Goal: Information Seeking & Learning: Compare options

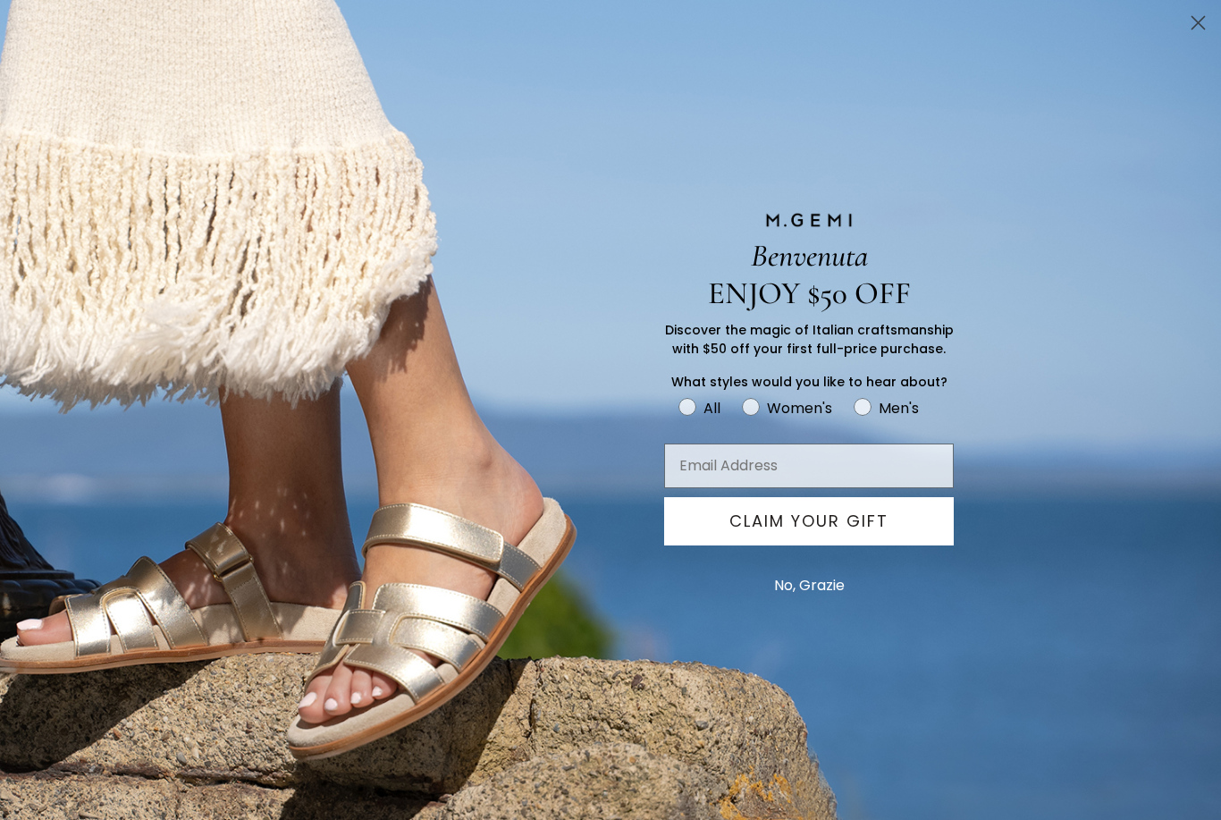
click at [841, 410] on label "Women's" at bounding box center [798, 411] width 112 height 30
click at [679, 396] on input "Women's" at bounding box center [678, 395] width 1 height 1
radio input "true"
click at [828, 589] on button "No, Grazie" at bounding box center [809, 585] width 89 height 45
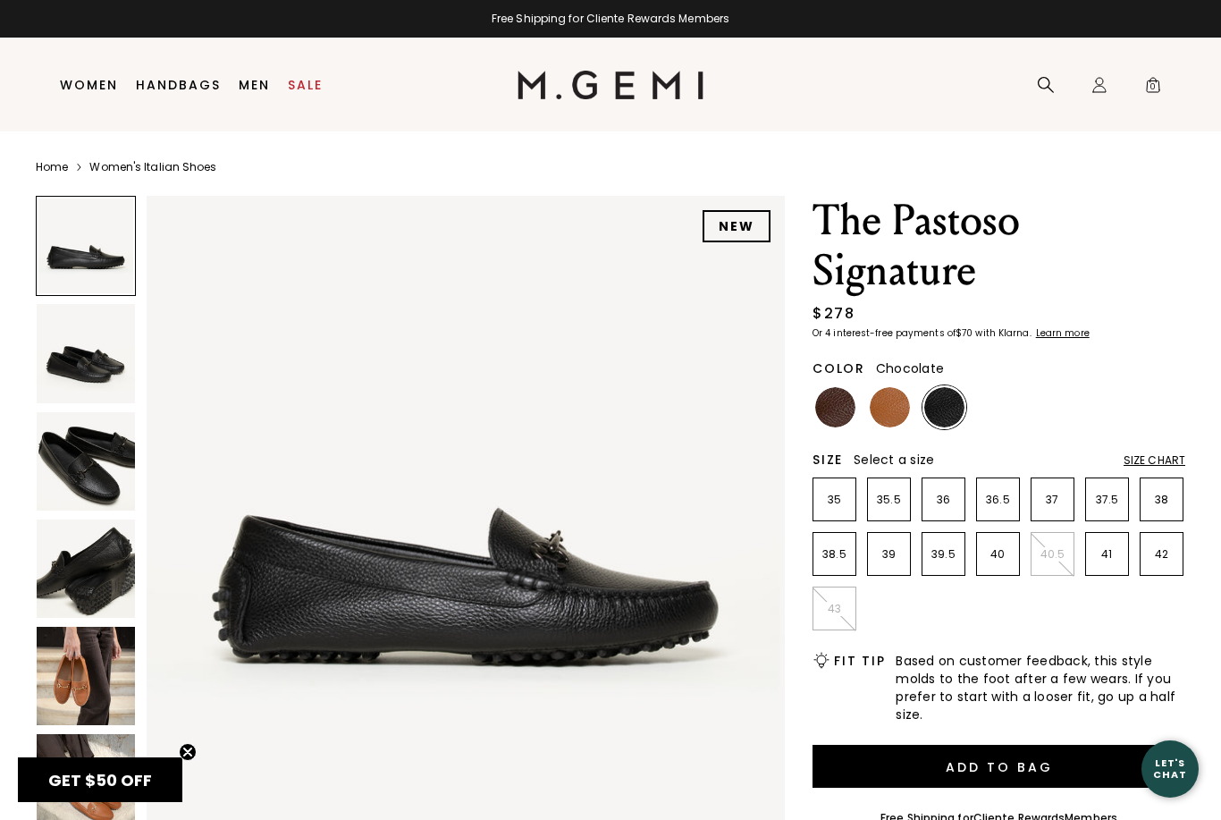
click at [850, 418] on img at bounding box center [835, 407] width 40 height 40
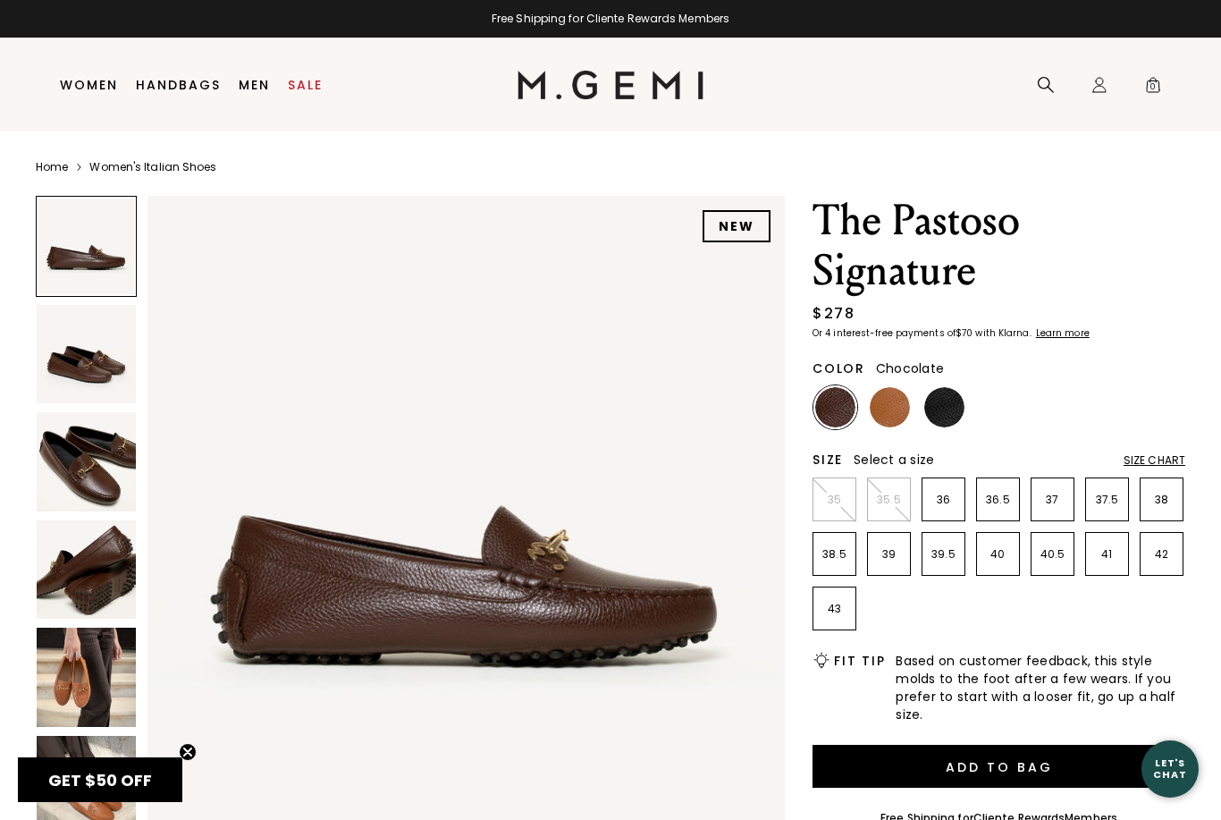
click at [837, 410] on img at bounding box center [835, 407] width 40 height 40
click at [101, 469] on img at bounding box center [86, 461] width 98 height 98
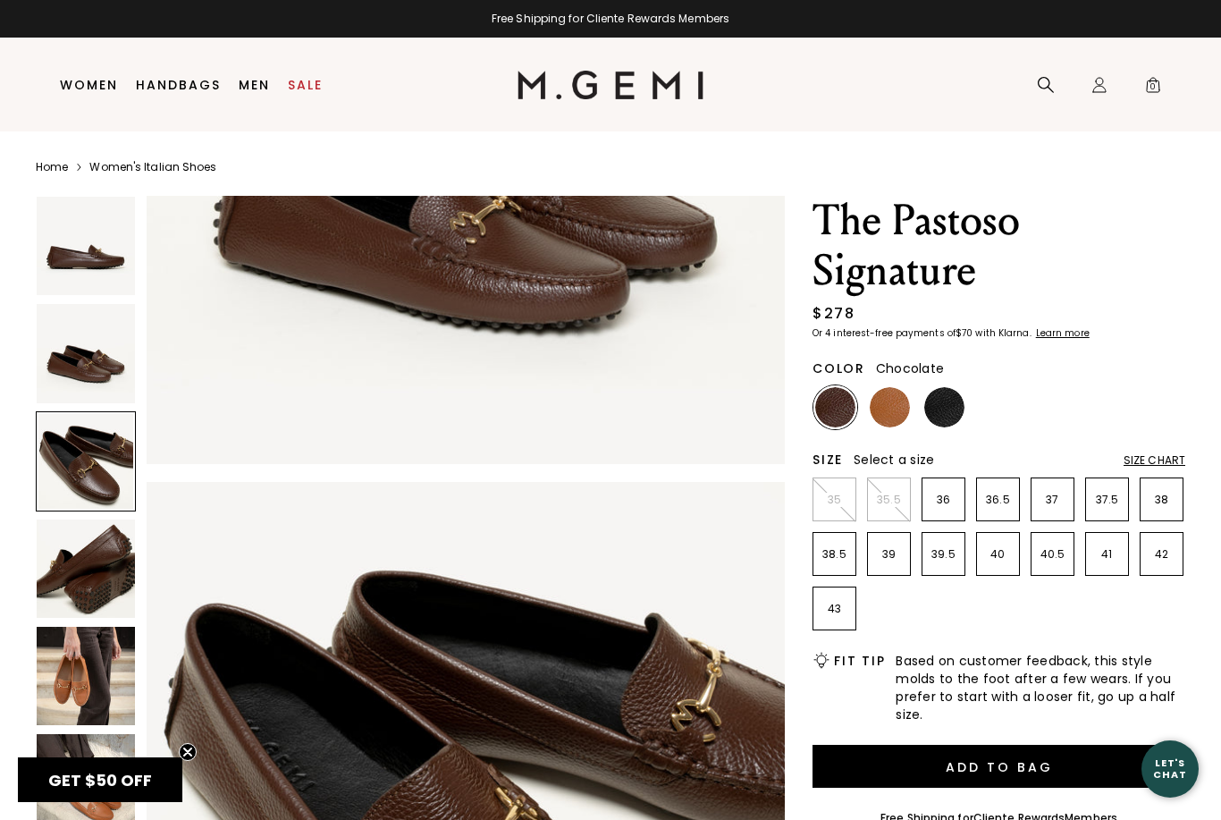
scroll to position [1312, 0]
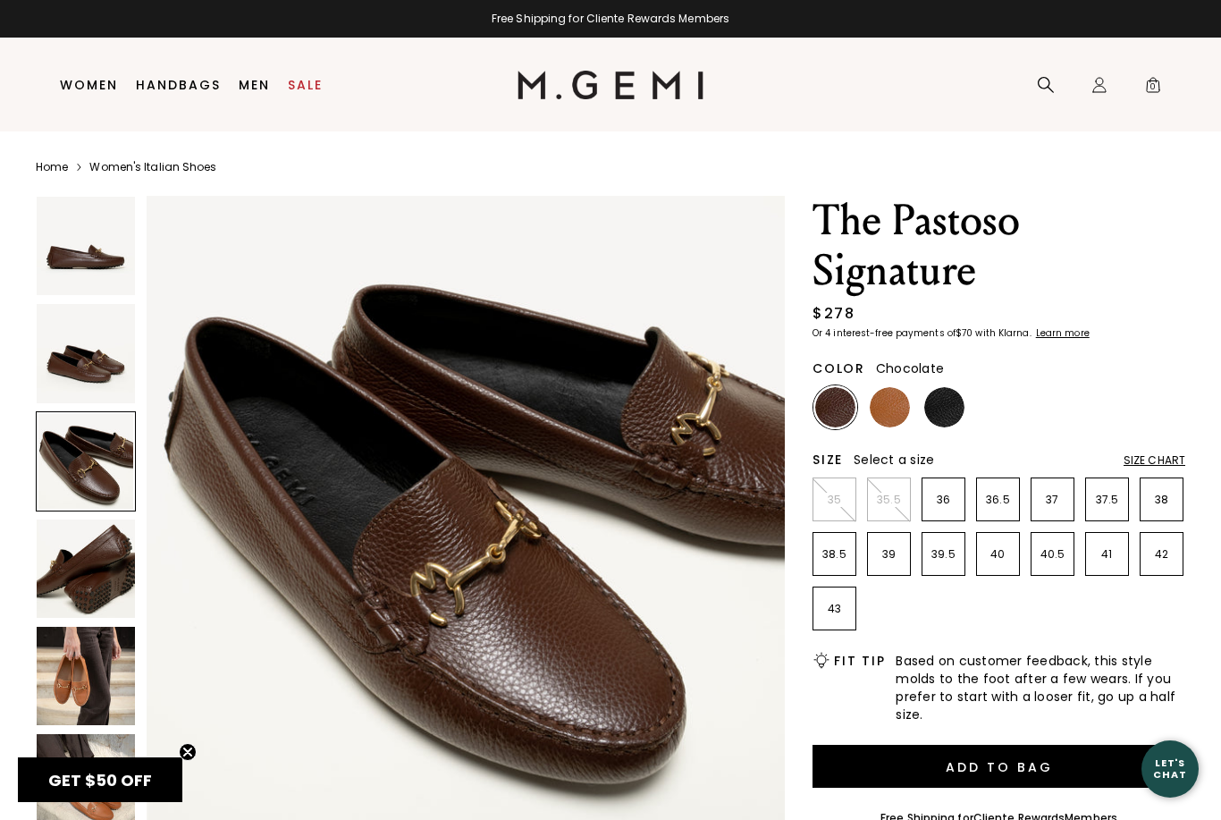
click at [917, 402] on ul at bounding box center [999, 407] width 373 height 44
click at [883, 411] on img at bounding box center [890, 407] width 40 height 40
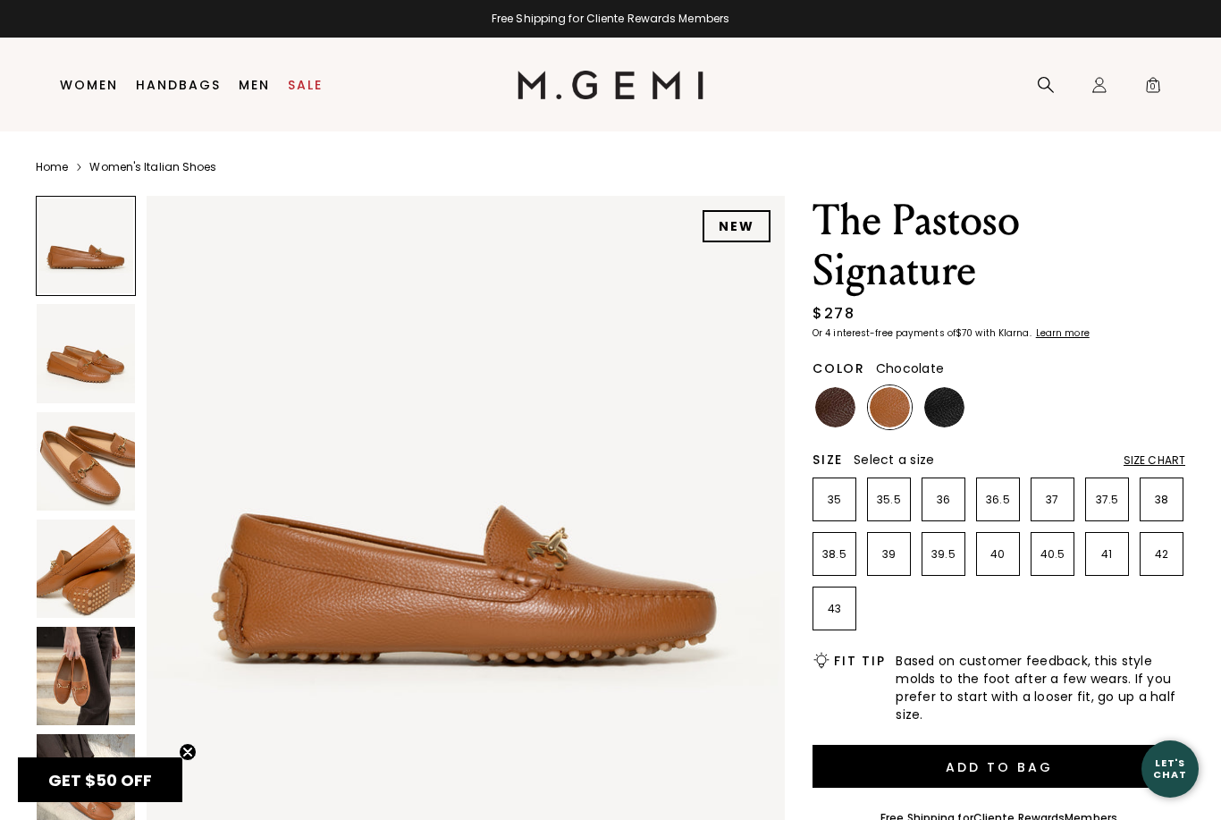
click at [832, 421] on img at bounding box center [835, 407] width 40 height 40
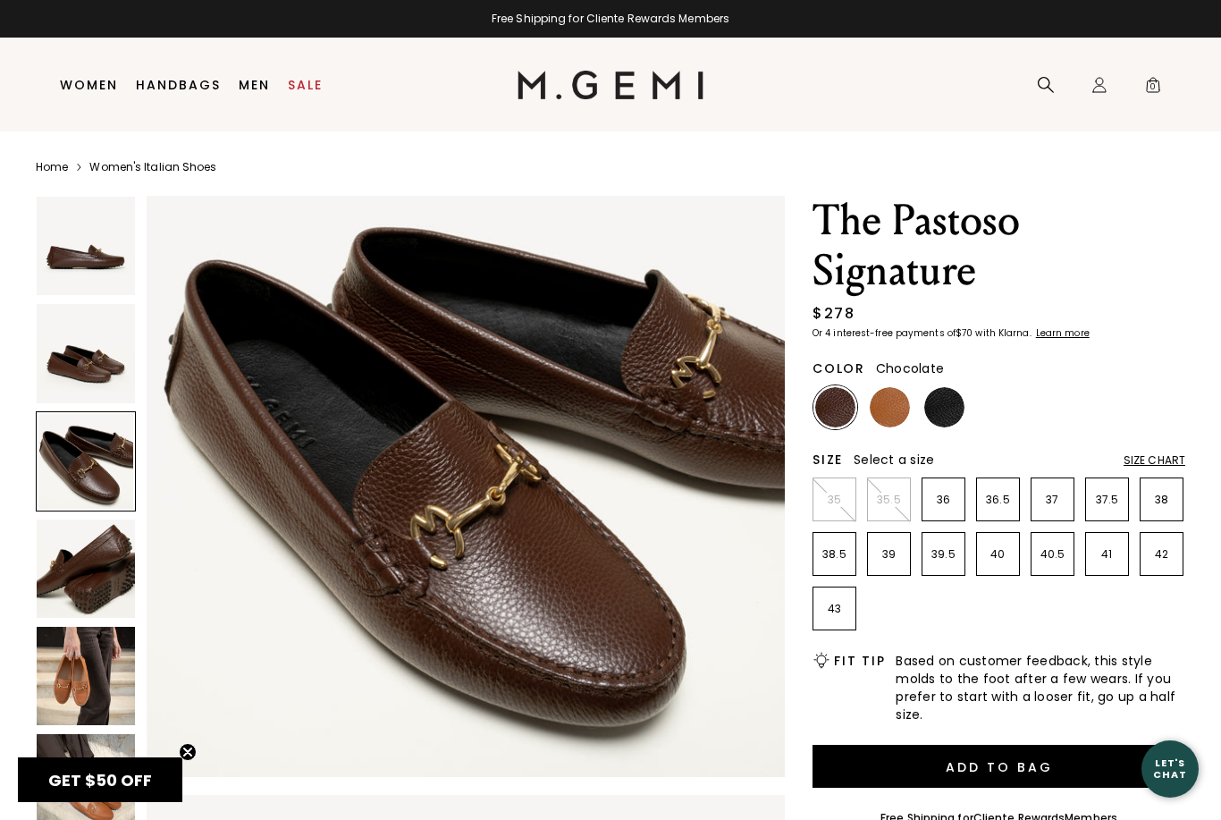
click at [95, 688] on img at bounding box center [86, 676] width 98 height 98
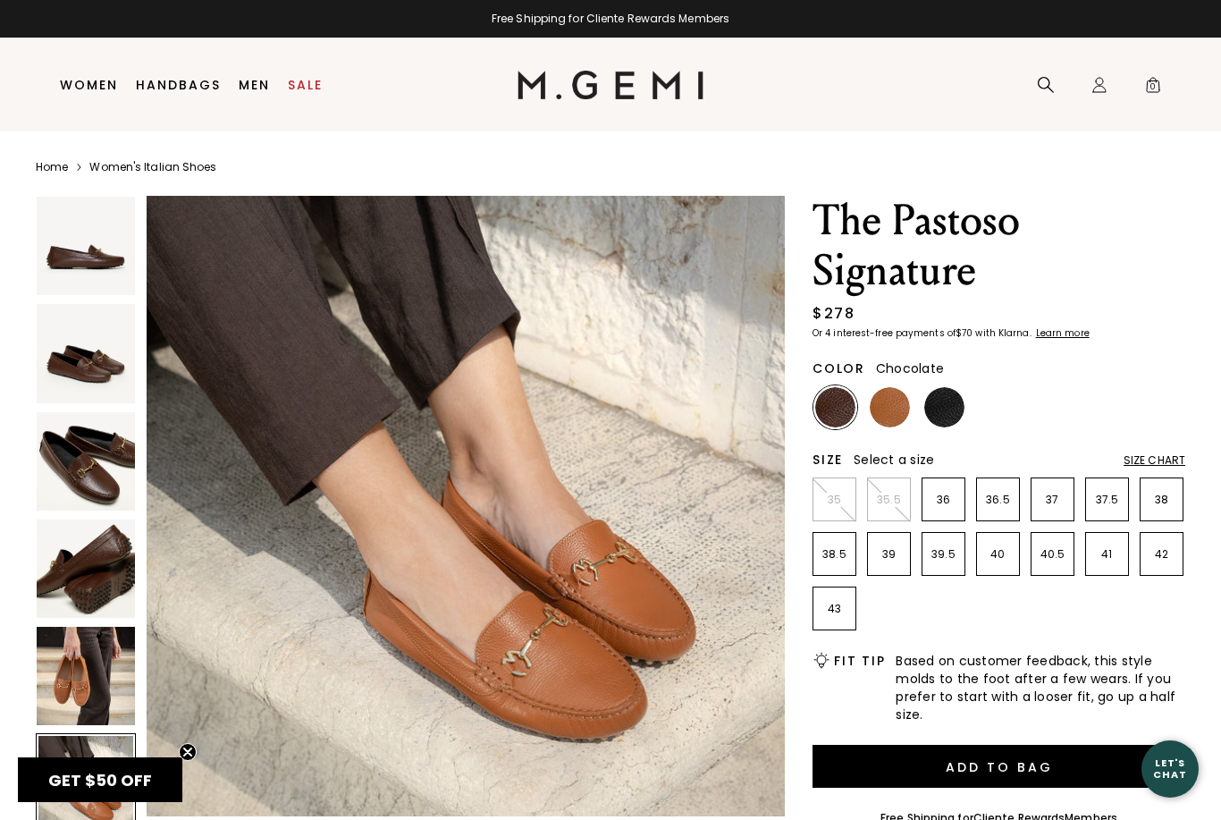
scroll to position [3298, 0]
click at [835, 416] on img at bounding box center [835, 407] width 40 height 40
click at [817, 424] on div at bounding box center [836, 407] width 44 height 44
click at [832, 398] on img at bounding box center [835, 407] width 40 height 40
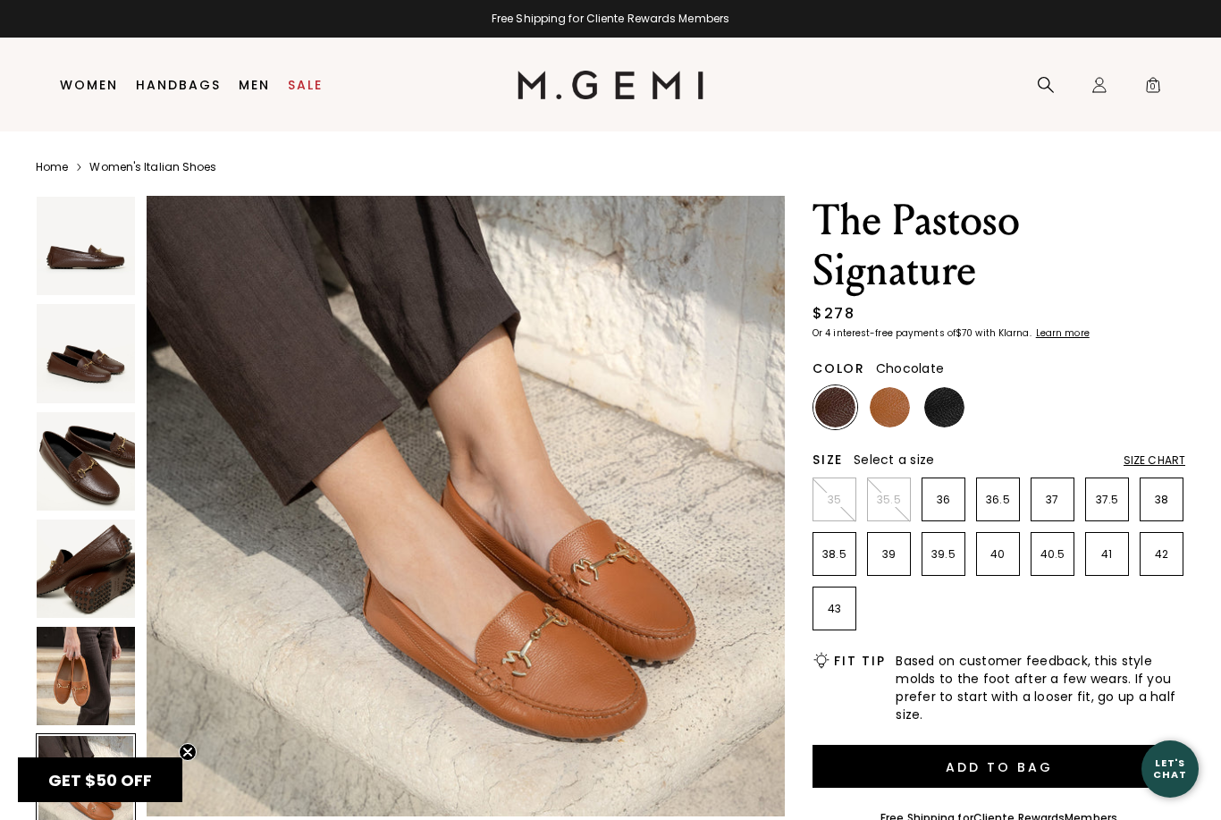
click at [841, 402] on img at bounding box center [835, 407] width 40 height 40
click at [88, 376] on img at bounding box center [86, 353] width 98 height 98
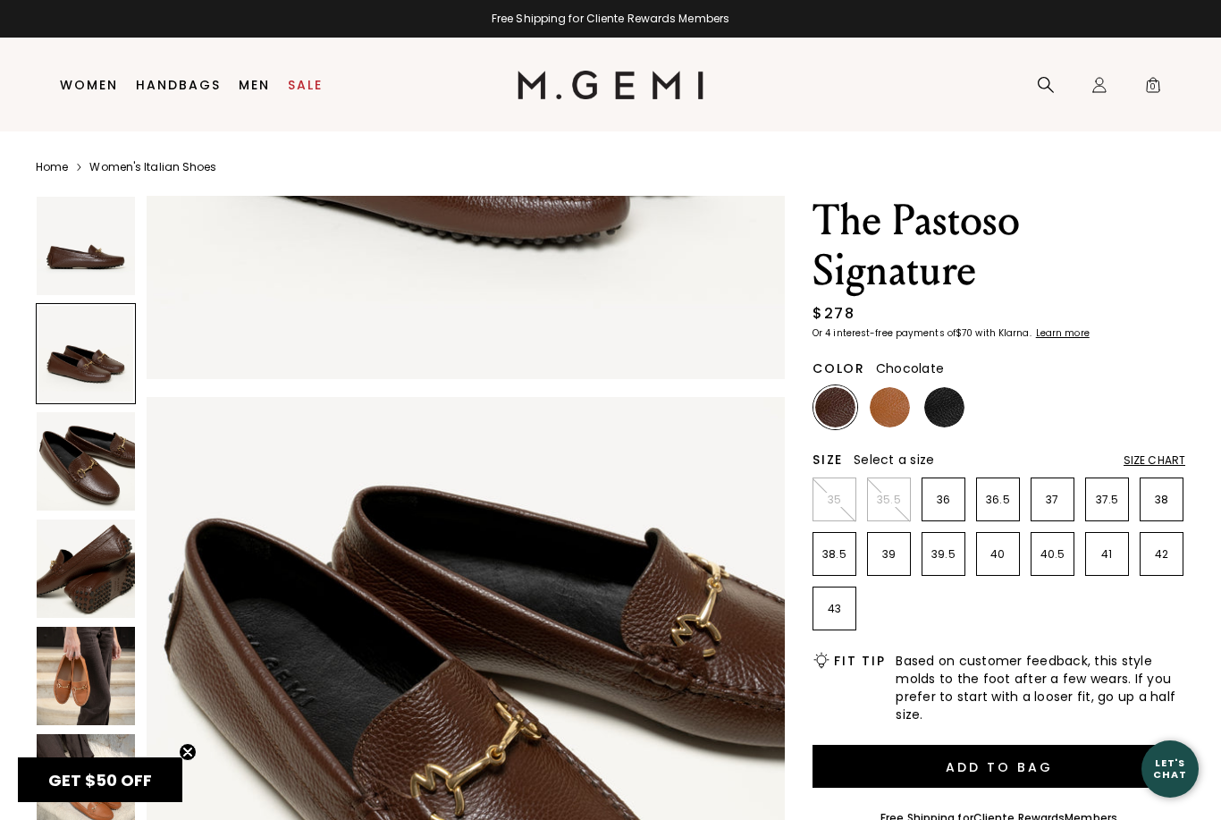
scroll to position [656, 0]
